Goal: Task Accomplishment & Management: Complete application form

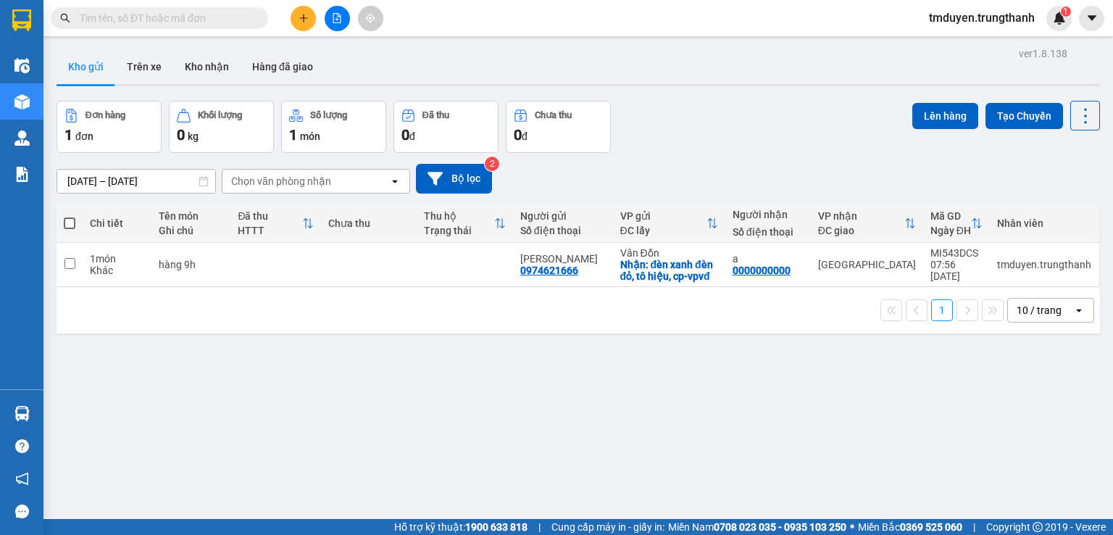
click at [298, 20] on icon "plus" at bounding box center [303, 18] width 10 height 10
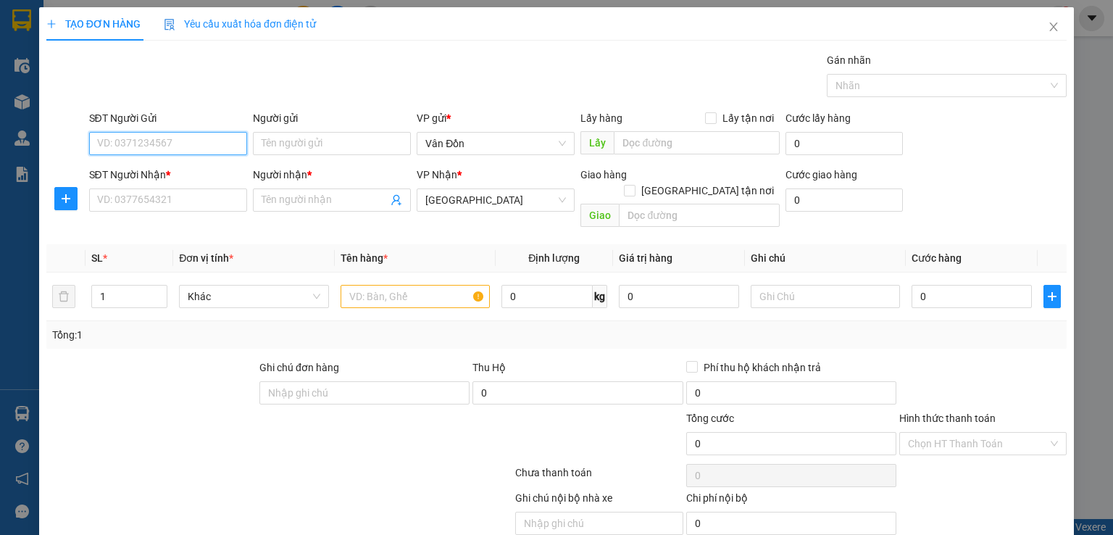
click at [180, 146] on input "SĐT Người Gửi" at bounding box center [168, 143] width 158 height 23
click at [646, 147] on input "text" at bounding box center [697, 142] width 166 height 23
click at [707, 111] on label "Lấy tận nơi" at bounding box center [742, 118] width 75 height 16
click at [707, 112] on input "Lấy tận nơi" at bounding box center [710, 117] width 10 height 10
checkbox input "true"
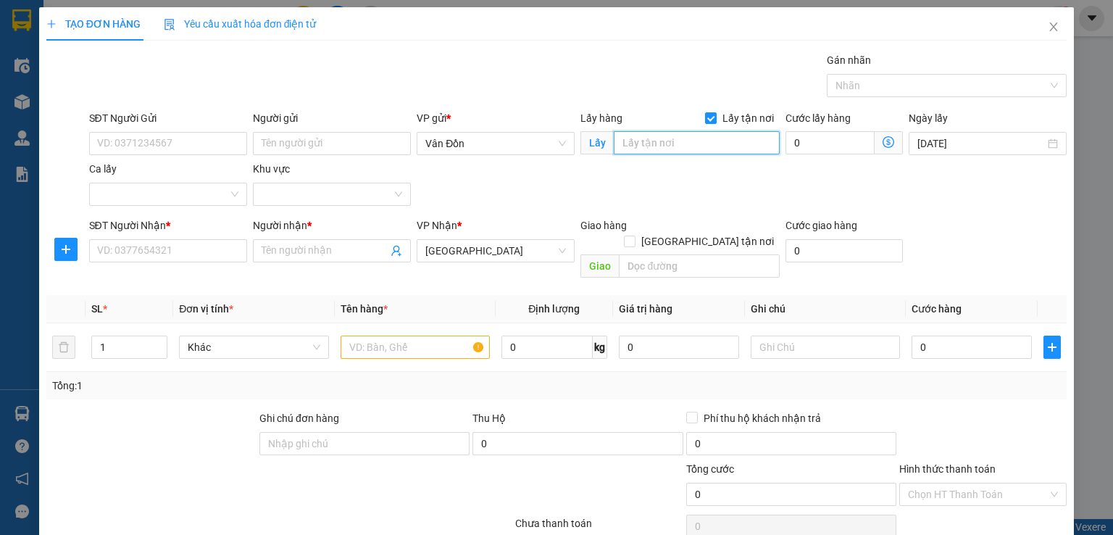
click at [682, 149] on input "text" at bounding box center [697, 142] width 166 height 23
type input "vòng xuyến bệnh viện - vpvđ"
click at [197, 141] on input "SĐT Người Gửi" at bounding box center [168, 143] width 158 height 23
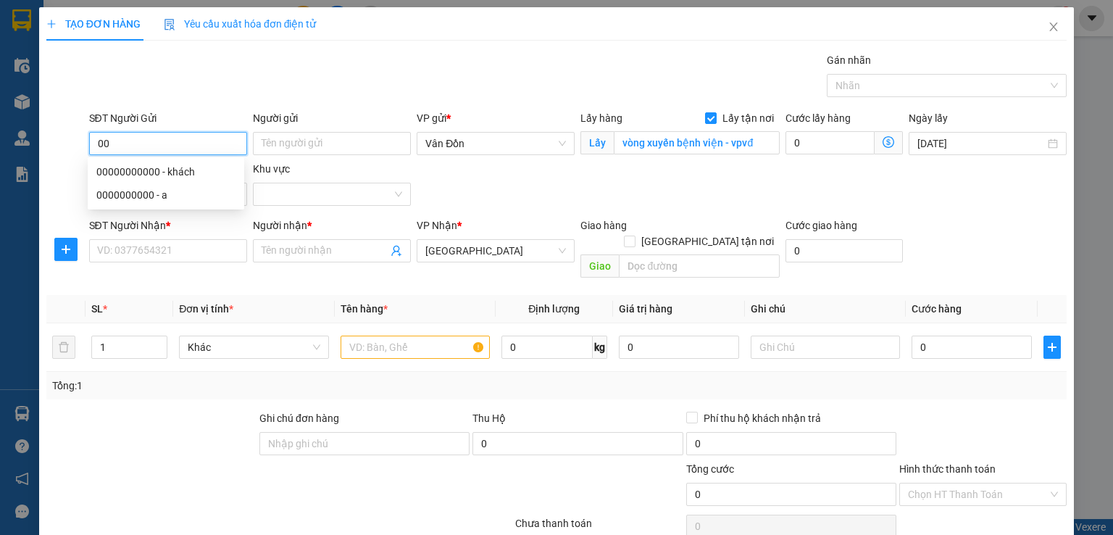
type input "0"
type input "0000000000"
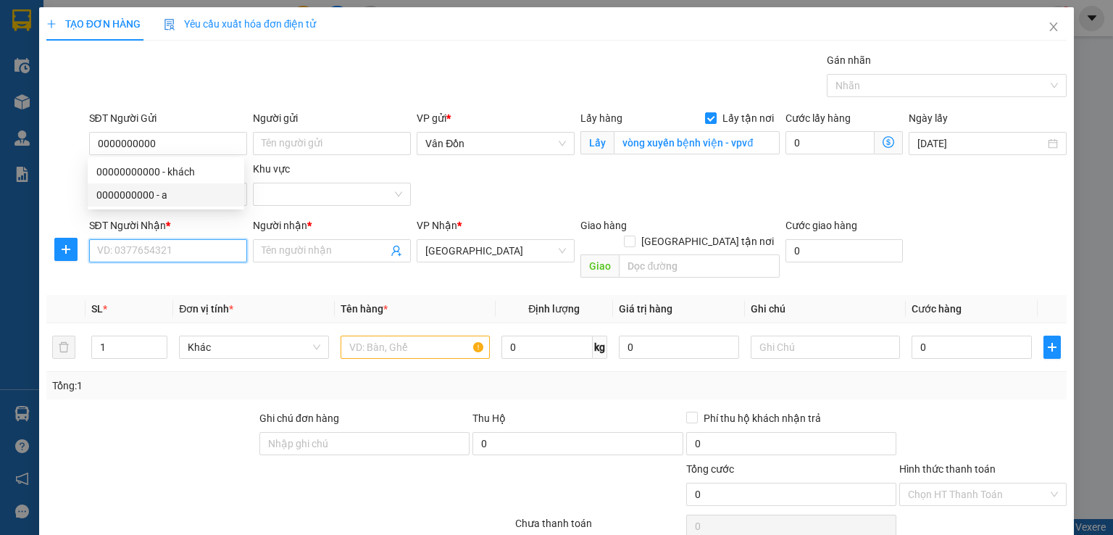
click at [127, 249] on input "SĐT Người Nhận *" at bounding box center [168, 250] width 158 height 23
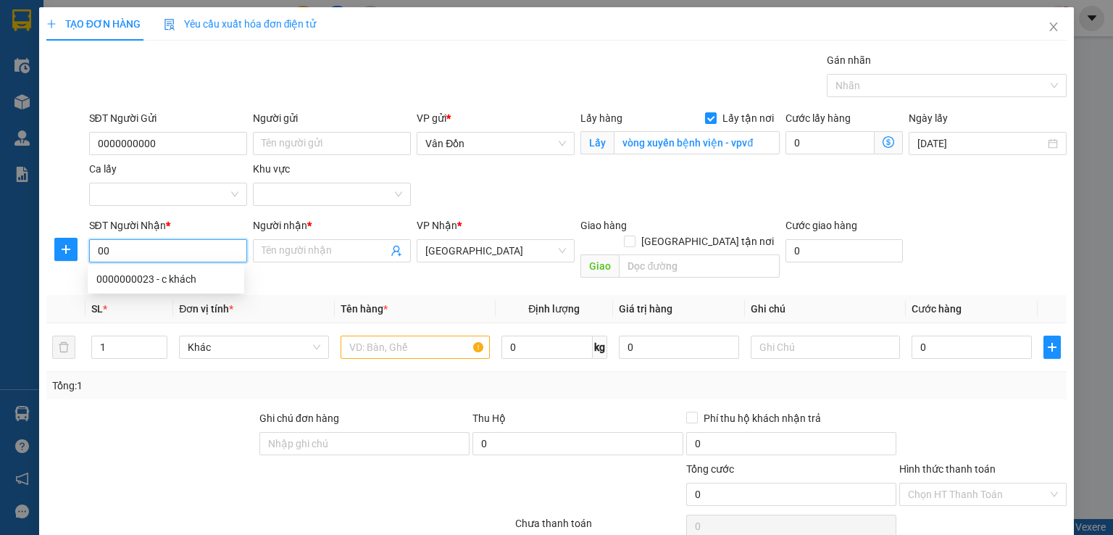
type input "0"
type input "0000000000"
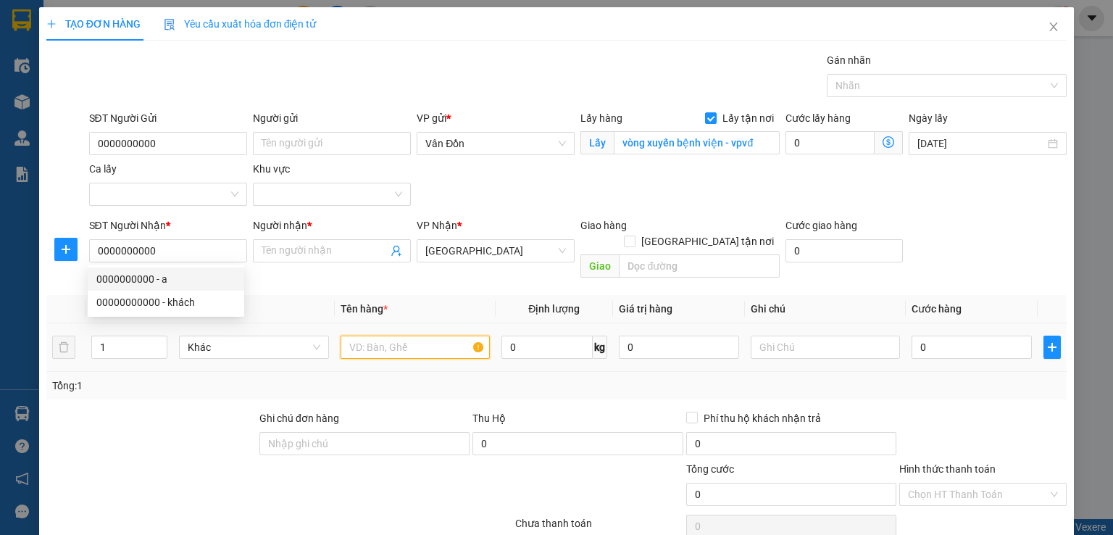
click at [421, 335] on input "text" at bounding box center [414, 346] width 149 height 23
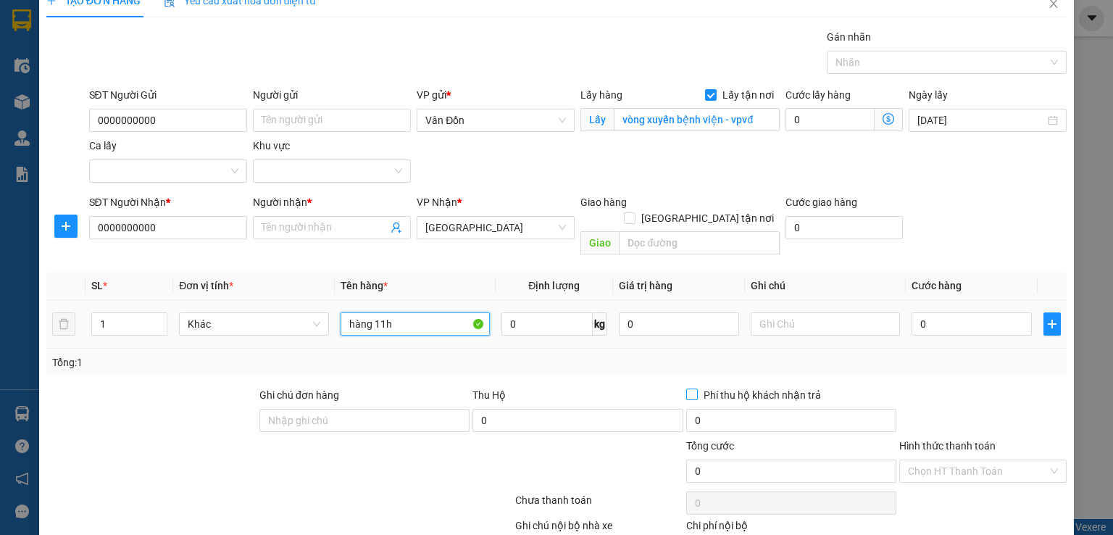
scroll to position [96, 0]
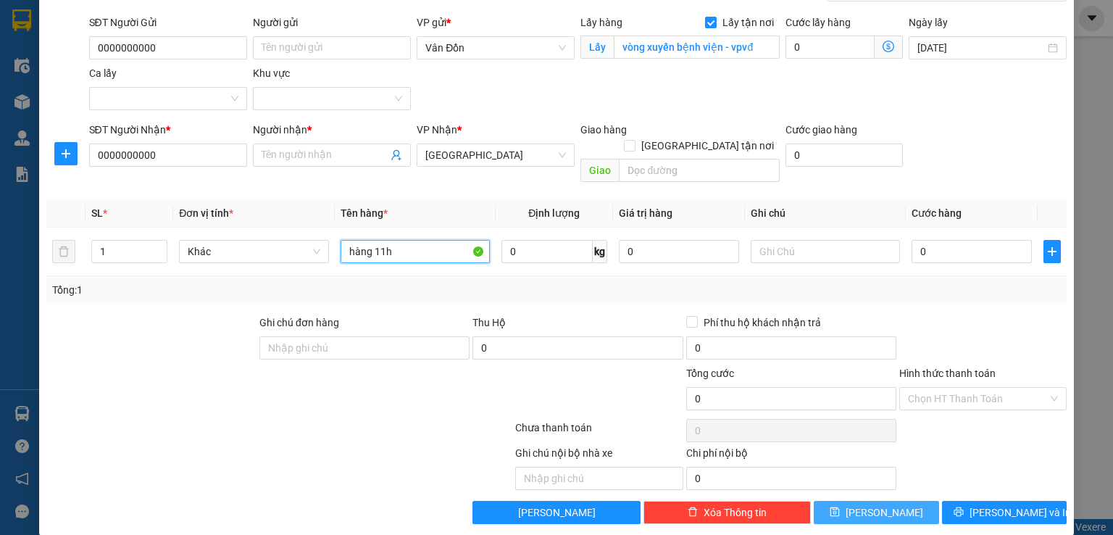
type input "hàng 11h"
click at [887, 501] on button "[PERSON_NAME]" at bounding box center [876, 512] width 125 height 23
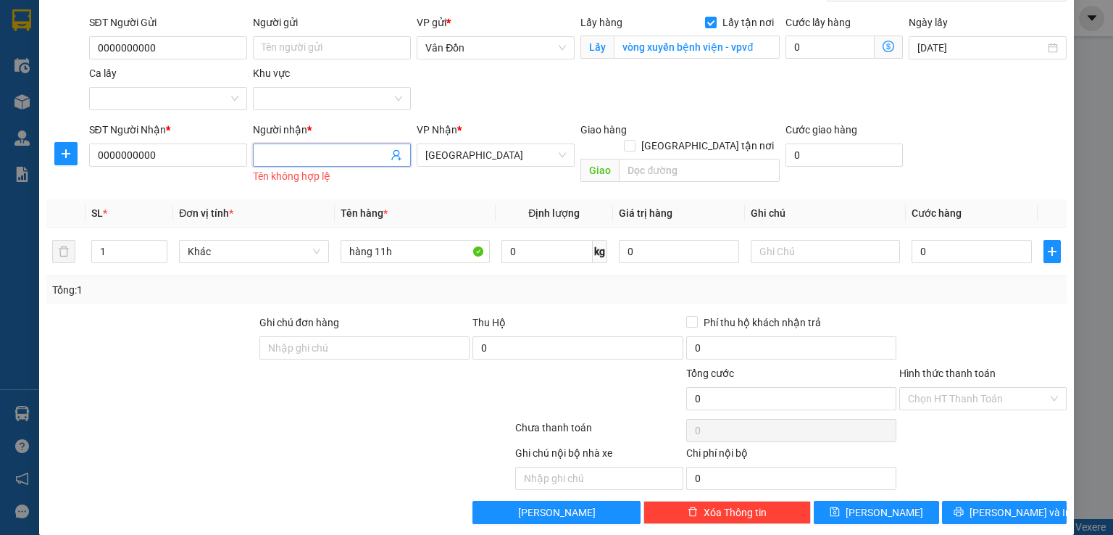
click at [298, 159] on input "Người nhận *" at bounding box center [325, 155] width 126 height 16
type input "a"
click at [274, 38] on input "Người gửi" at bounding box center [332, 47] width 158 height 23
type input "a"
click at [880, 504] on span "[PERSON_NAME]" at bounding box center [884, 512] width 78 height 16
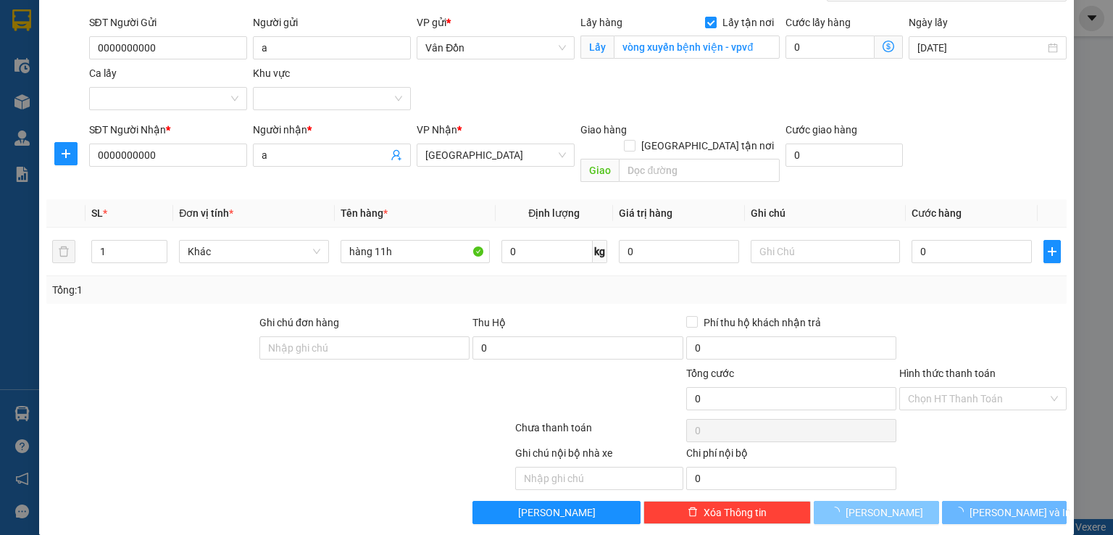
checkbox input "false"
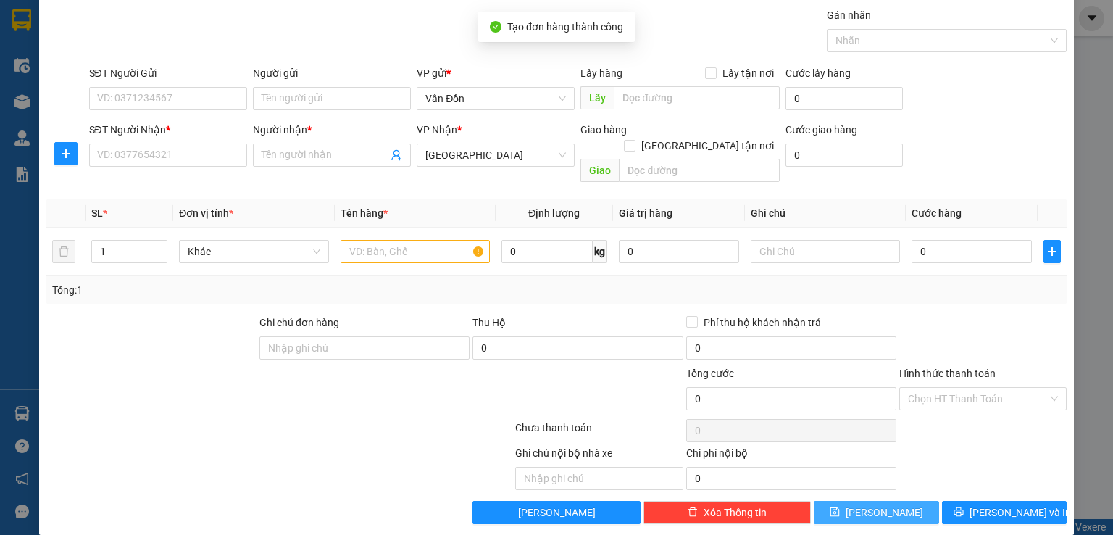
scroll to position [0, 0]
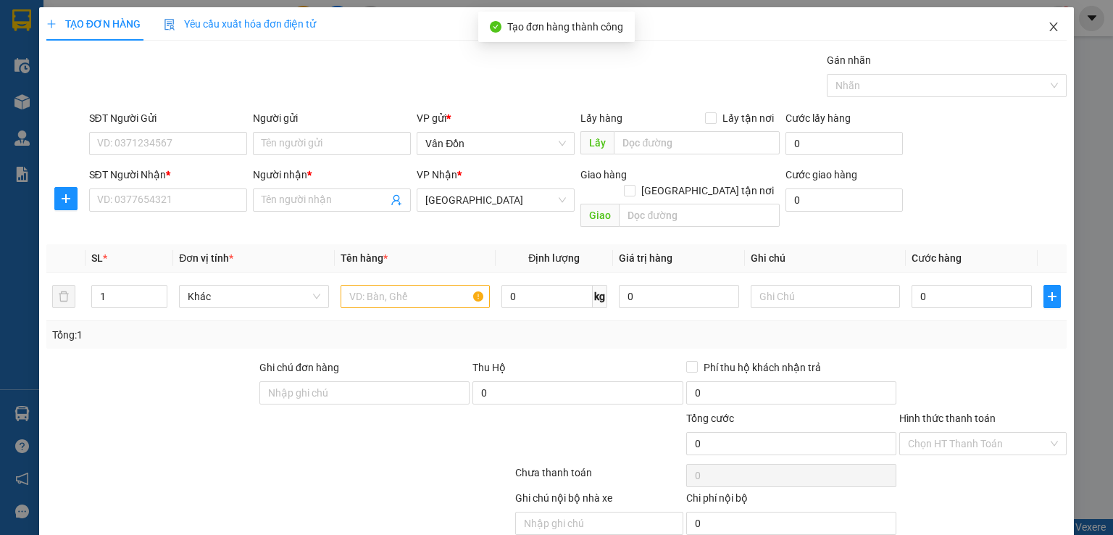
click at [1042, 18] on span "Close" at bounding box center [1053, 27] width 41 height 41
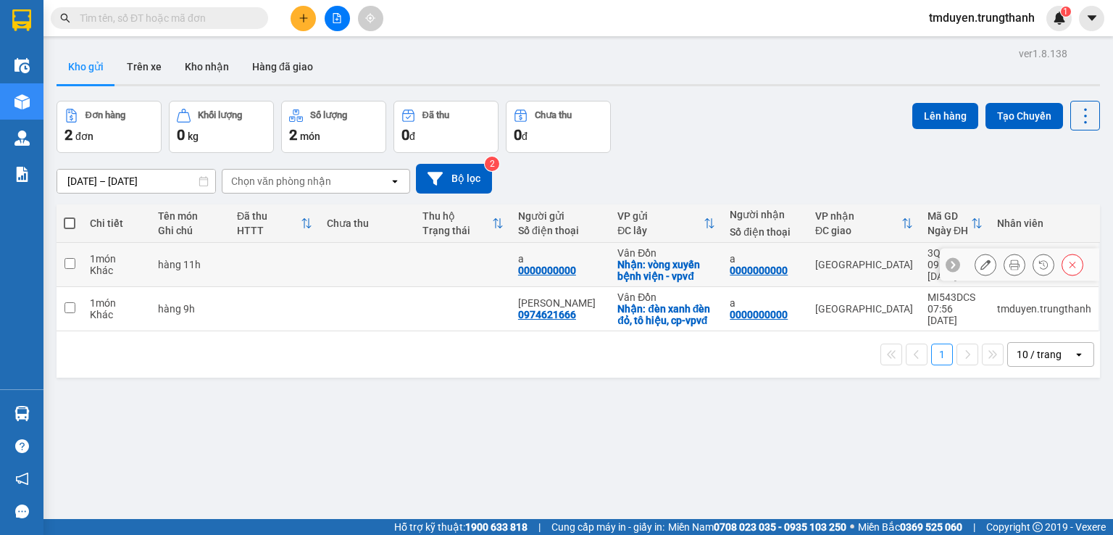
click at [980, 264] on icon at bounding box center [985, 264] width 10 height 10
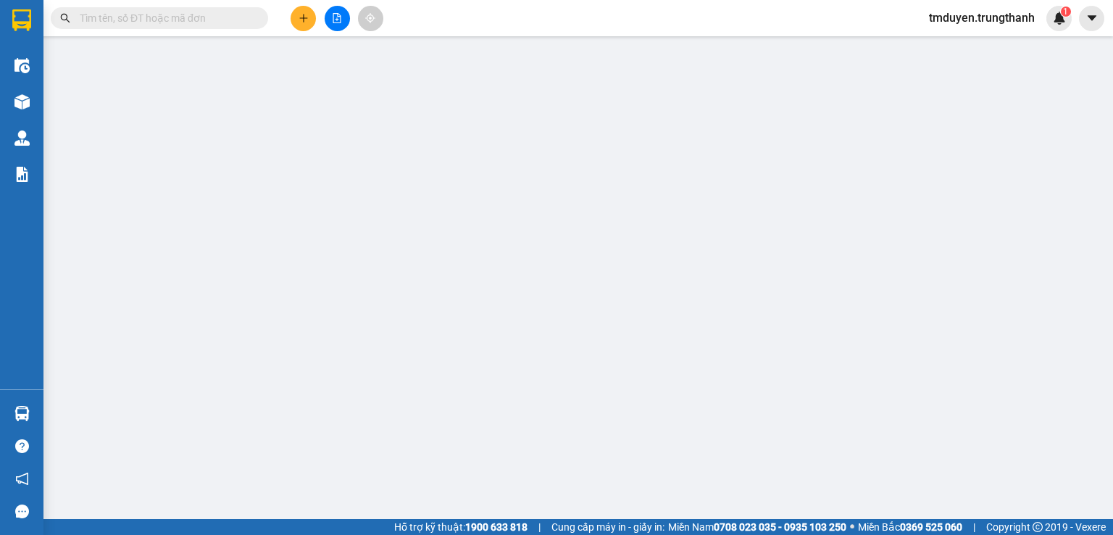
type input "0000000000"
type input "a"
checkbox input "true"
type input "vòng xuyến bệnh viện - vpvđ"
type input "0000000000"
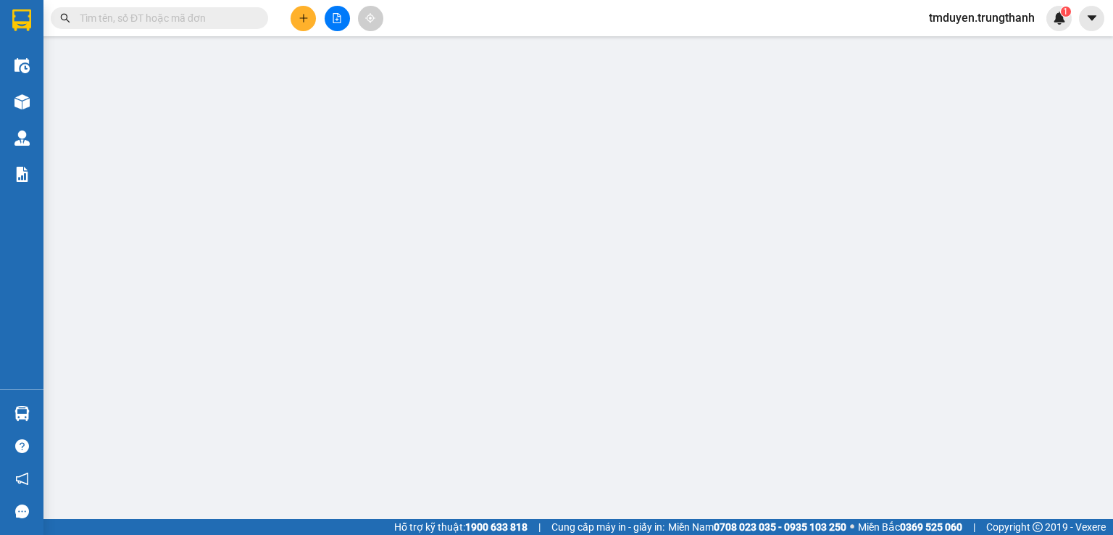
type input "a"
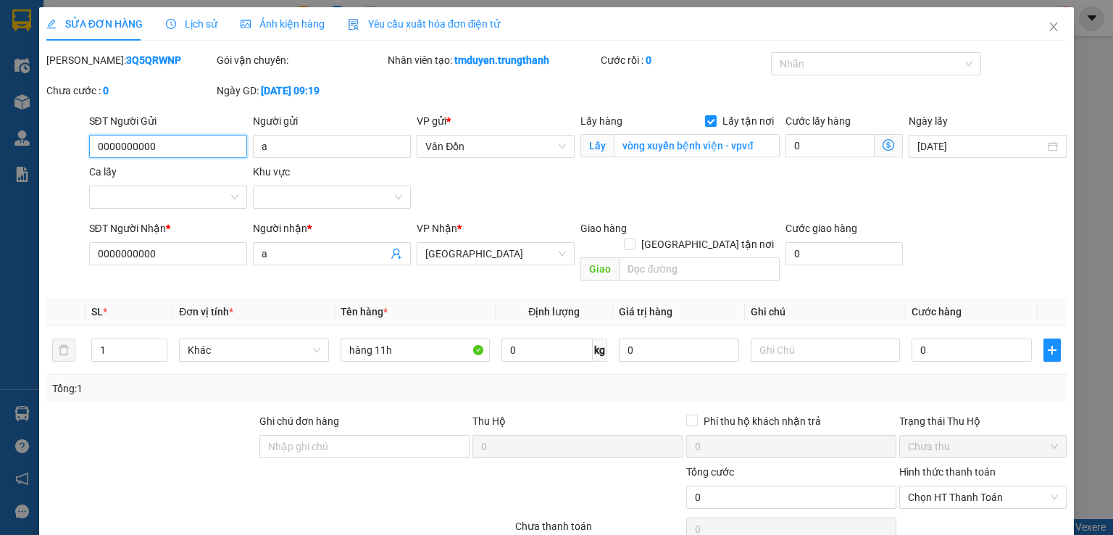
drag, startPoint x: 182, startPoint y: 139, endPoint x: 41, endPoint y: 139, distance: 140.5
click at [21, 139] on div "SỬA ĐƠN HÀNG Lịch sử Ảnh kiện hàng Yêu cầu xuất hóa đơn điện tử Total Paid Fee …" at bounding box center [556, 267] width 1113 height 535
click at [199, 145] on input "0982128910" at bounding box center [168, 146] width 158 height 23
type input "0982128910"
click at [261, 154] on input "a" at bounding box center [332, 146] width 158 height 23
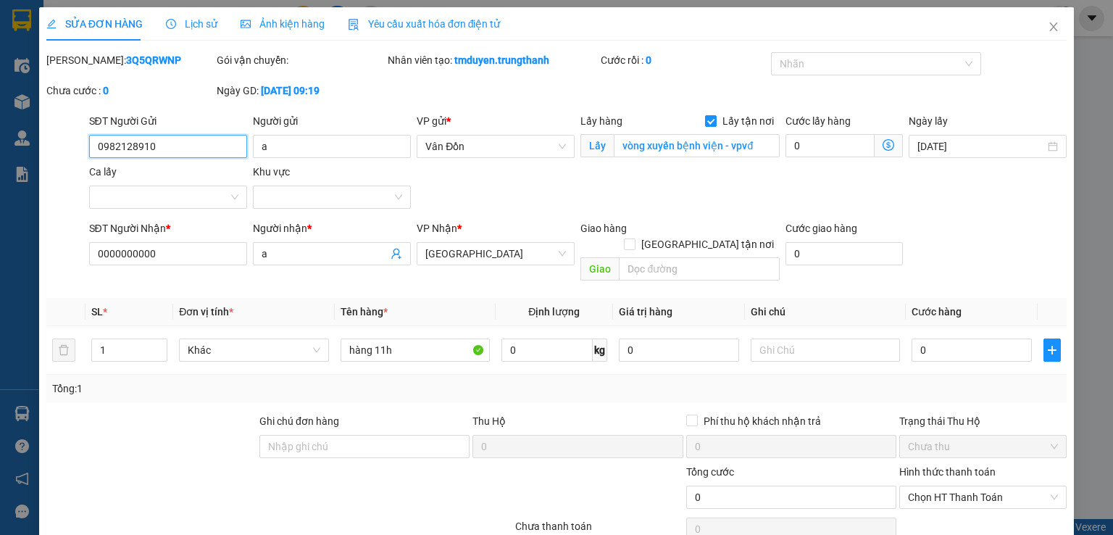
click at [209, 152] on input "0982128910" at bounding box center [168, 146] width 158 height 23
click at [267, 153] on input "a" at bounding box center [332, 146] width 158 height 23
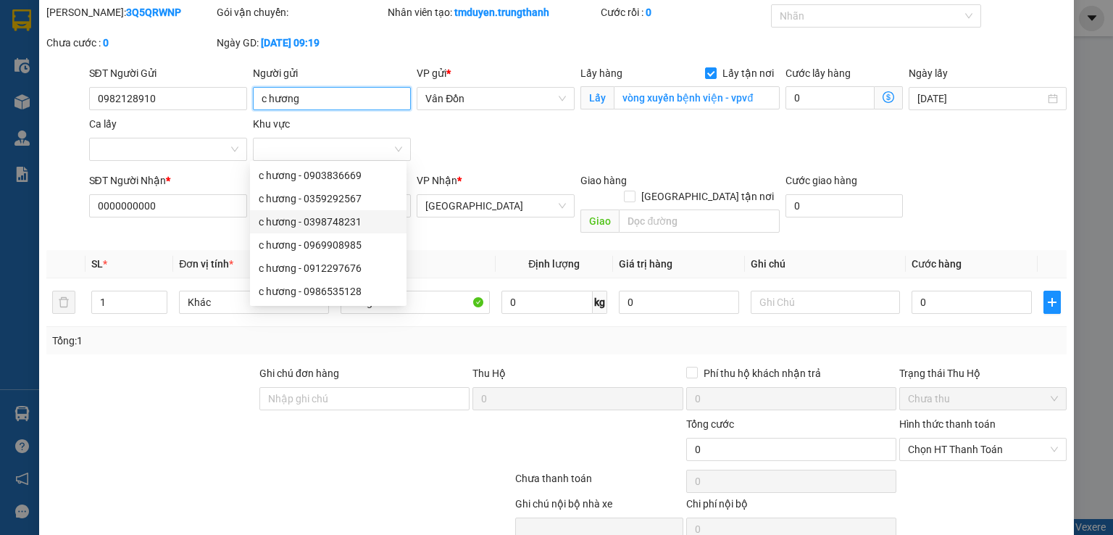
scroll to position [99, 0]
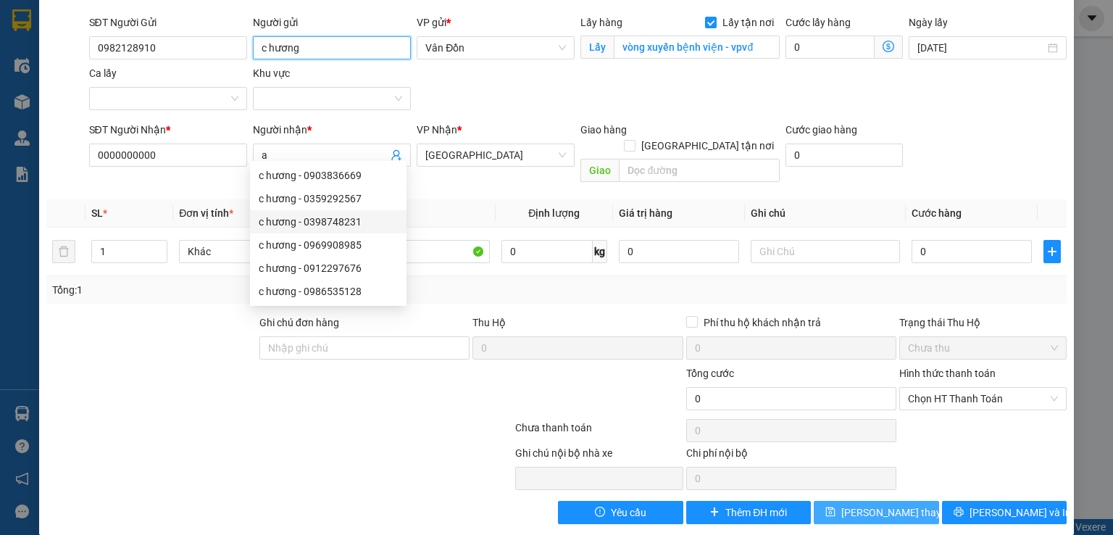
type input "c hương"
click at [879, 504] on span "[PERSON_NAME] thay đổi" at bounding box center [899, 512] width 116 height 16
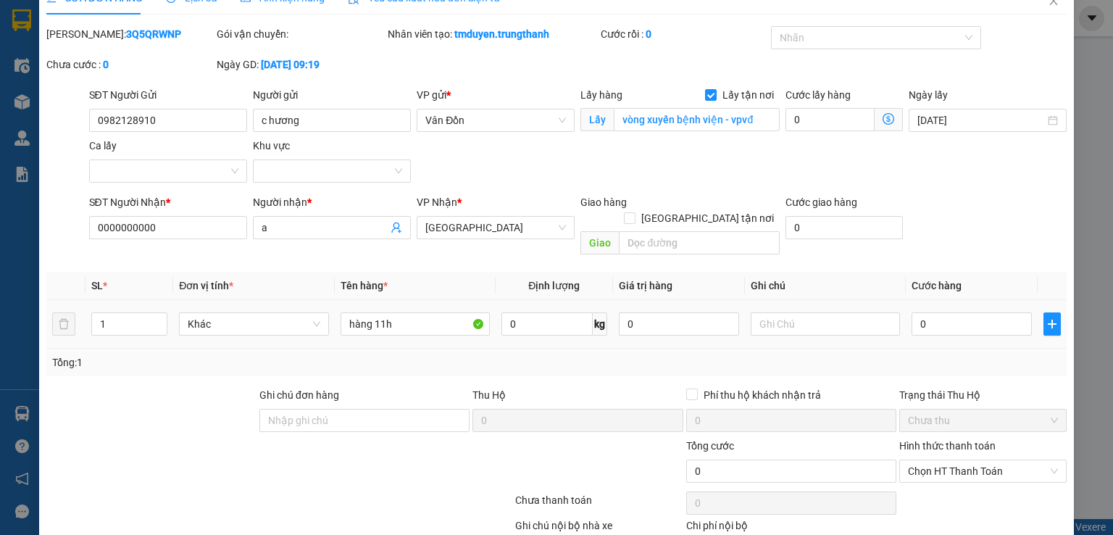
scroll to position [0, 0]
